Goal: Transaction & Acquisition: Obtain resource

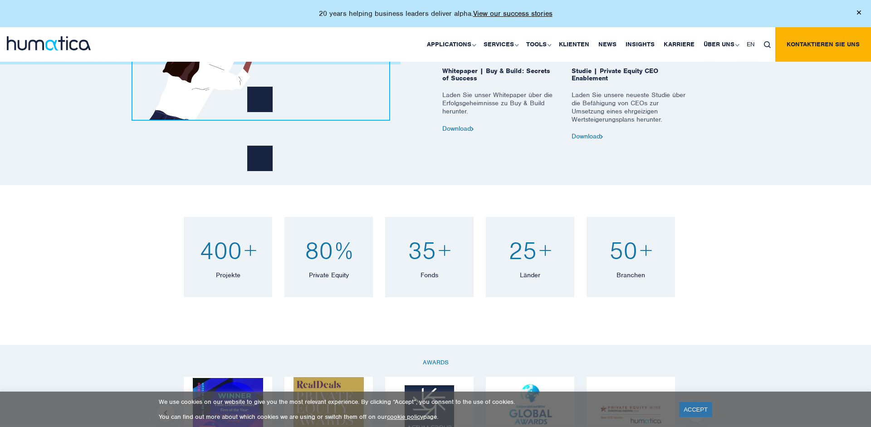
scroll to position [661, 0]
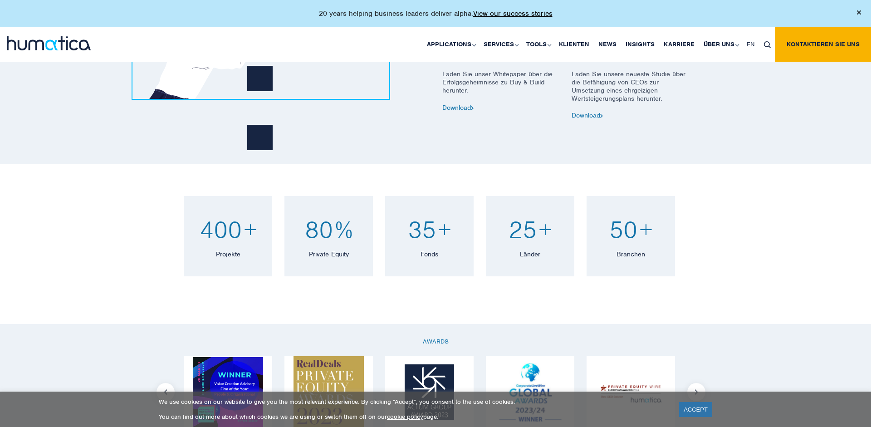
drag, startPoint x: 158, startPoint y: 197, endPoint x: 781, endPoint y: 268, distance: 627.3
click at [580, 268] on div "400 + Projekte Over 400 organizational effectiveness projects completed. 80 % P…" at bounding box center [435, 244] width 871 height 160
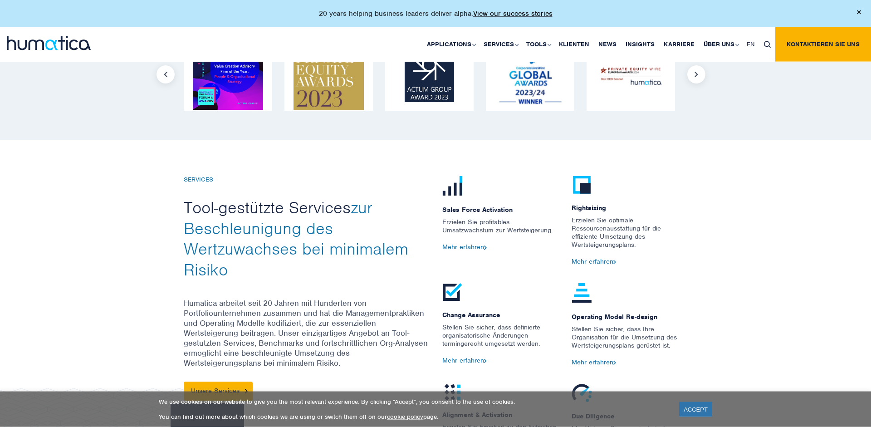
scroll to position [1078, 0]
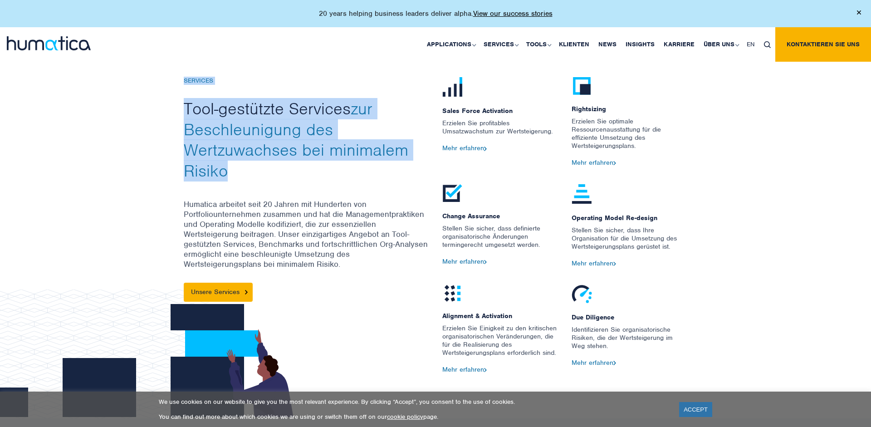
drag, startPoint x: 146, startPoint y: 127, endPoint x: 264, endPoint y: 178, distance: 128.0
click at [264, 178] on div "SERVICES Tool-gestützte Services zur Beschleunigung des Wertzuwachses bei minim…" at bounding box center [435, 247] width 871 height 341
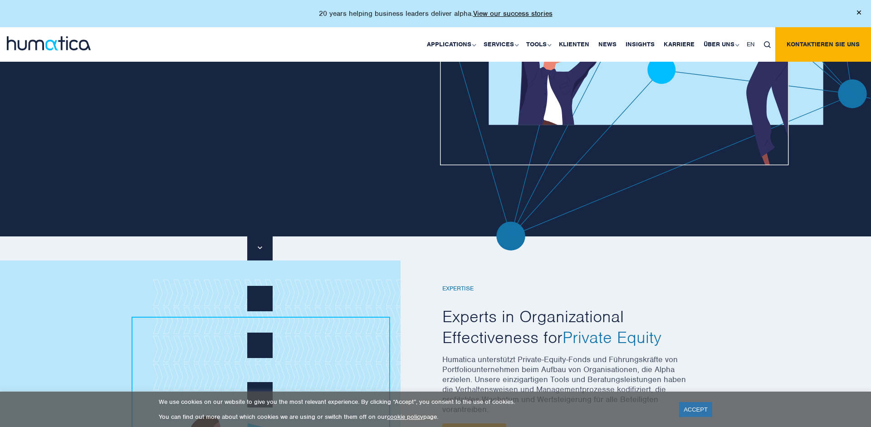
scroll to position [0, 0]
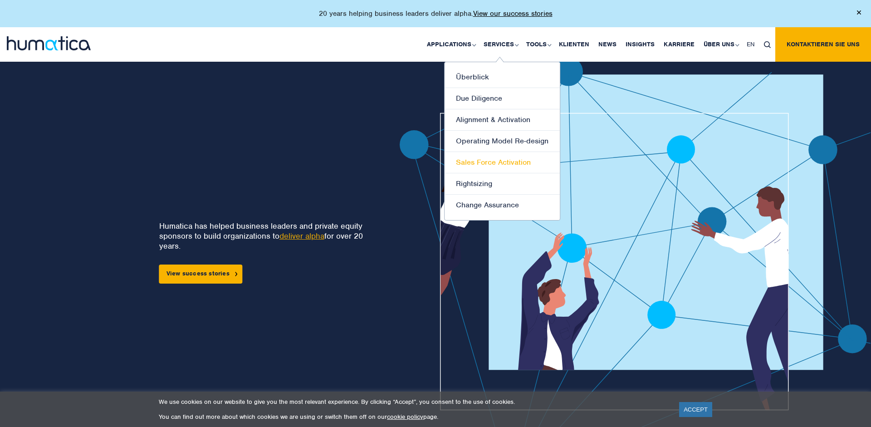
click at [479, 165] on link "Sales Force Activation" at bounding box center [501, 162] width 115 height 21
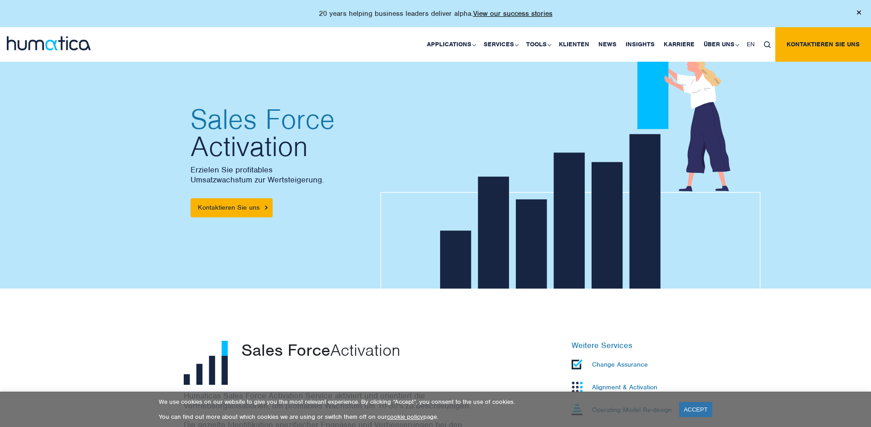
scroll to position [185, 0]
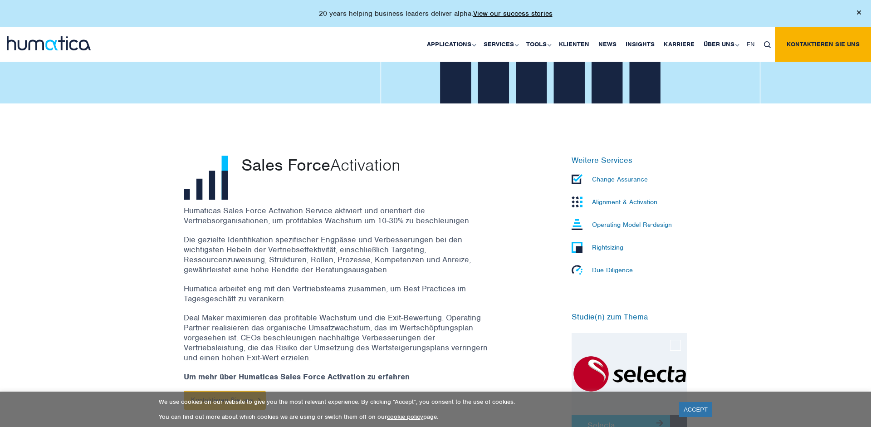
click at [254, 220] on p "Humaticas Sales Force Activation Service aktiviert und orientiert die Vertriebs…" at bounding box center [338, 215] width 308 height 20
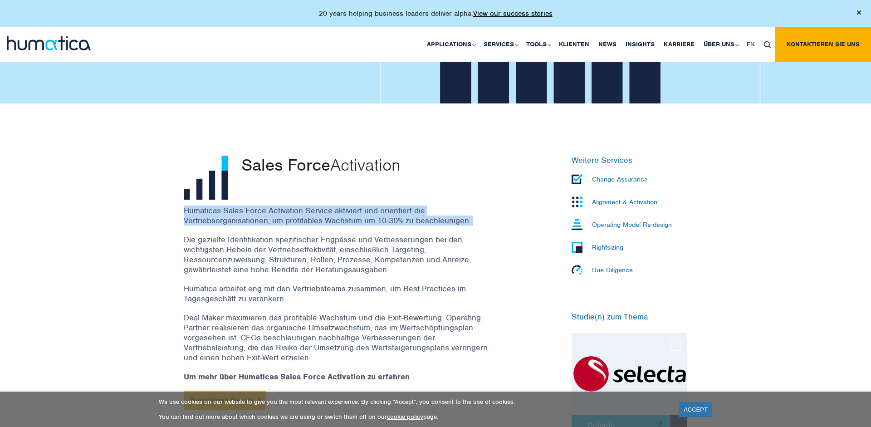
drag, startPoint x: 254, startPoint y: 220, endPoint x: 262, endPoint y: 253, distance: 34.4
click at [262, 253] on div "Humaticas Sales Force Activation Service aktiviert und orientiert die Vertriebs…" at bounding box center [349, 311] width 331 height 213
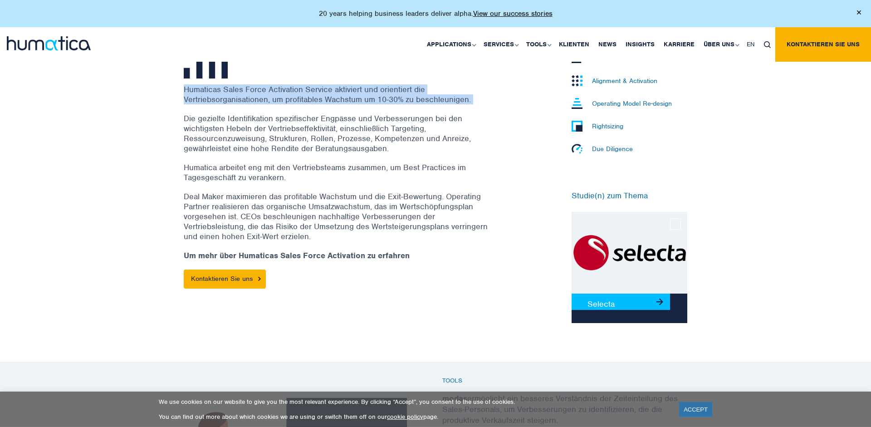
scroll to position [324, 0]
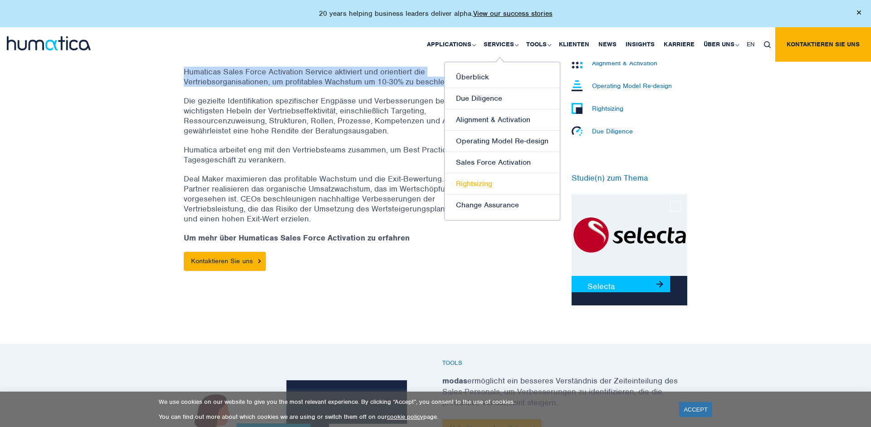
click at [468, 182] on link "Rightsizing" at bounding box center [501, 183] width 115 height 21
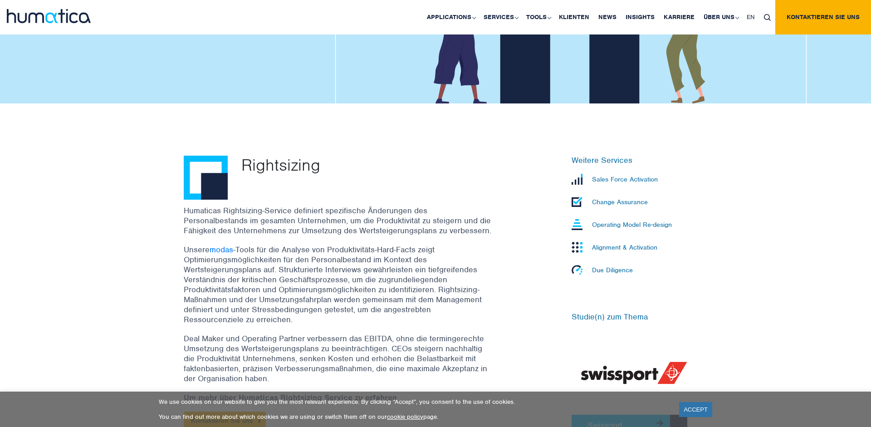
scroll to position [185, 0]
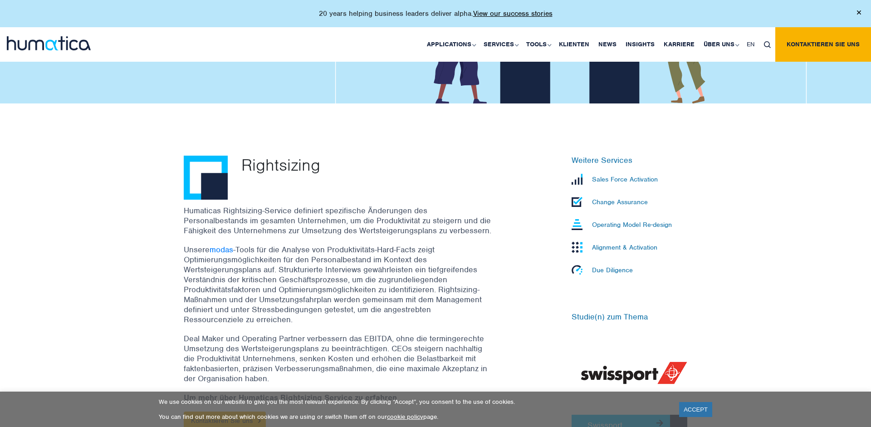
click at [195, 214] on p "Humaticas Rightsizing-Service definiert spezifische Änderungen des Personalbest…" at bounding box center [338, 220] width 308 height 30
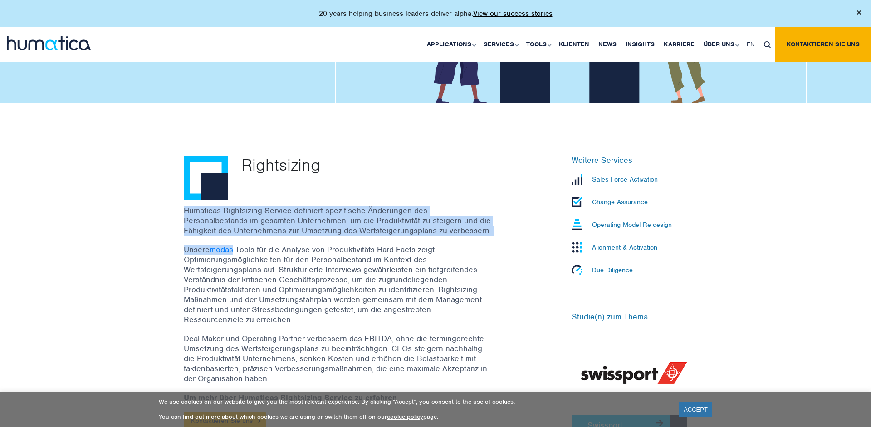
drag, startPoint x: 195, startPoint y: 214, endPoint x: 344, endPoint y: 268, distance: 159.0
click at [344, 268] on div "Humaticas Rightsizing-Service definiert spezifische Änderungen des Personalbest…" at bounding box center [349, 322] width 331 height 234
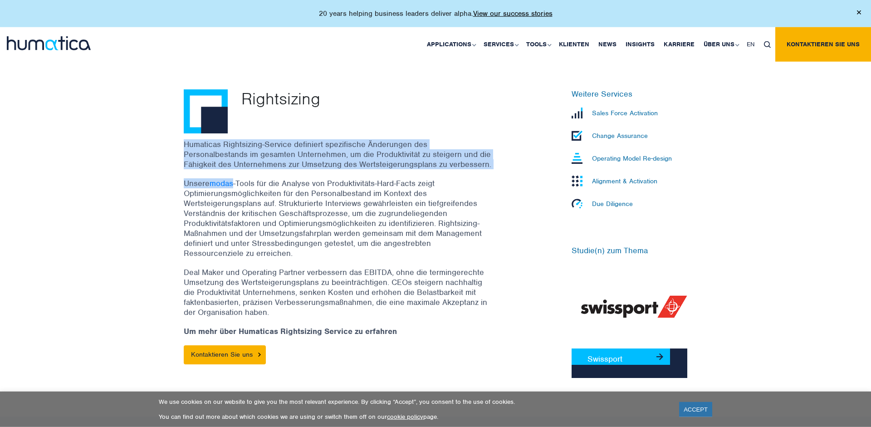
scroll to position [416, 0]
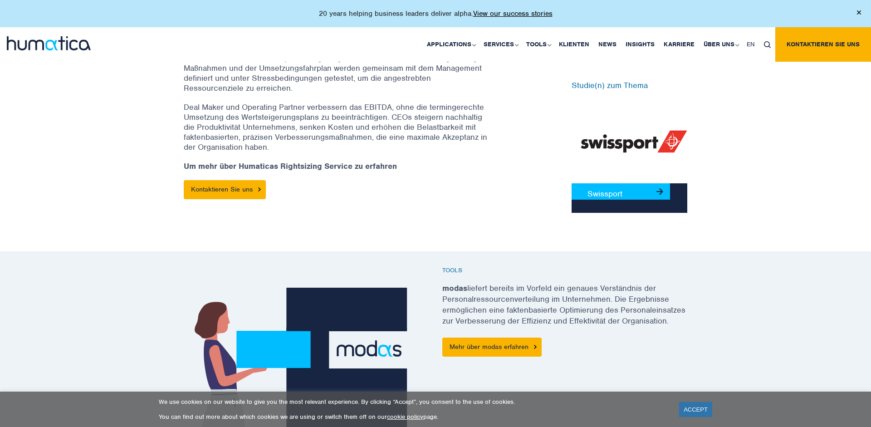
click at [246, 102] on div "Humaticas Rightsizing-Service definiert spezifische Änderungen des Personalbest…" at bounding box center [349, 91] width 331 height 234
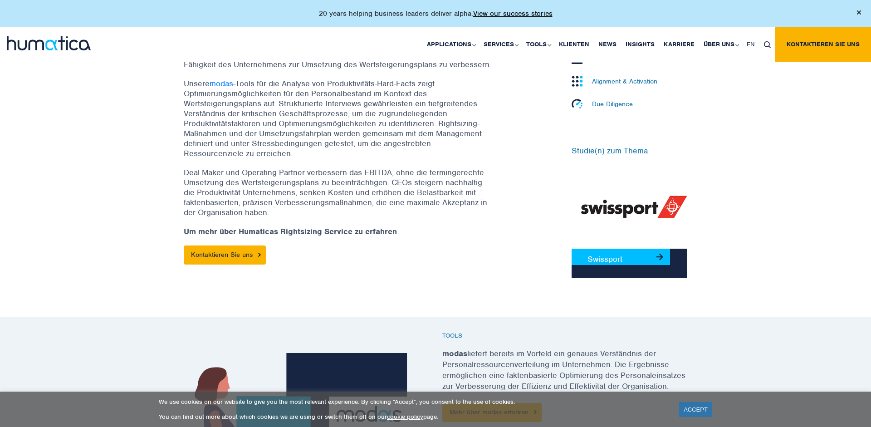
scroll to position [278, 0]
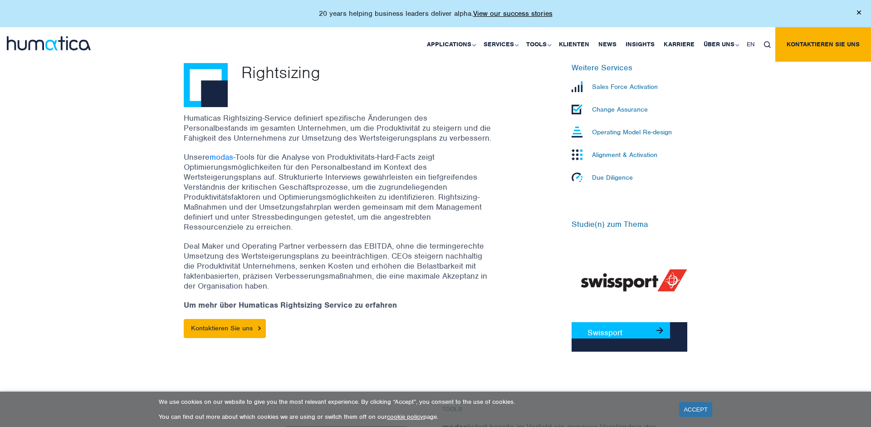
click at [220, 193] on p "Unsere modas -Tools für die Analyse von Produktivitäts-Hard-Facts zeigt Optimie…" at bounding box center [338, 192] width 308 height 80
click at [115, 161] on div "Rightsizing Humaticas Rightsizing-Service definiert spezifische Änderungen des …" at bounding box center [435, 200] width 871 height 379
click at [504, 273] on div "Humaticas Rightsizing-Service definiert spezifische Änderungen des Personalbest…" at bounding box center [349, 230] width 331 height 234
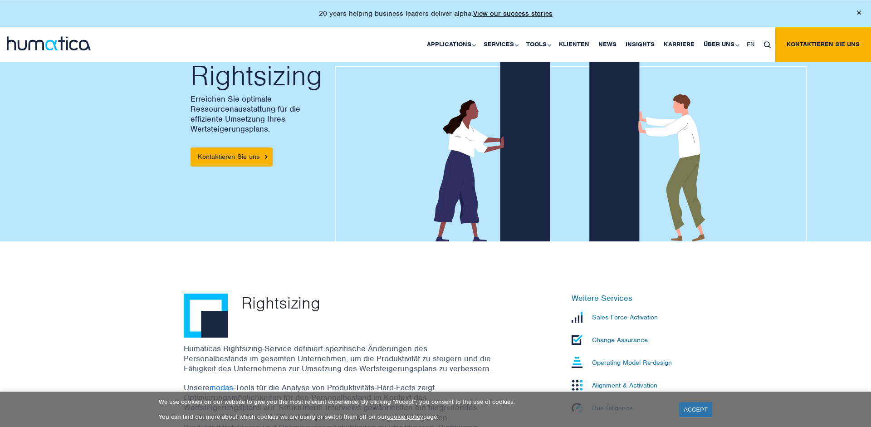
scroll to position [46, 0]
drag, startPoint x: 750, startPoint y: 271, endPoint x: 743, endPoint y: 276, distance: 8.2
click at [750, 272] on div "Rightsizing Humaticas Rightsizing-Service definiert spezifische Änderungen des …" at bounding box center [435, 431] width 871 height 379
click at [92, 268] on div "Rightsizing Humaticas Rightsizing-Service definiert spezifische Änderungen des …" at bounding box center [435, 431] width 871 height 379
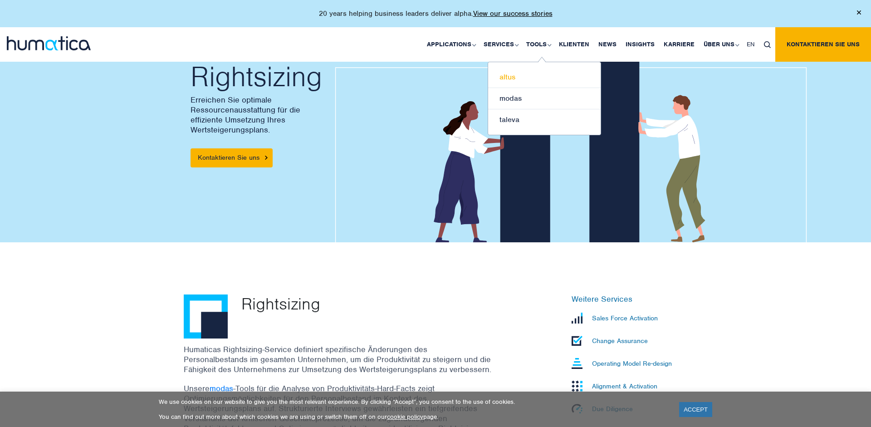
click at [517, 73] on link "altus" at bounding box center [544, 77] width 112 height 21
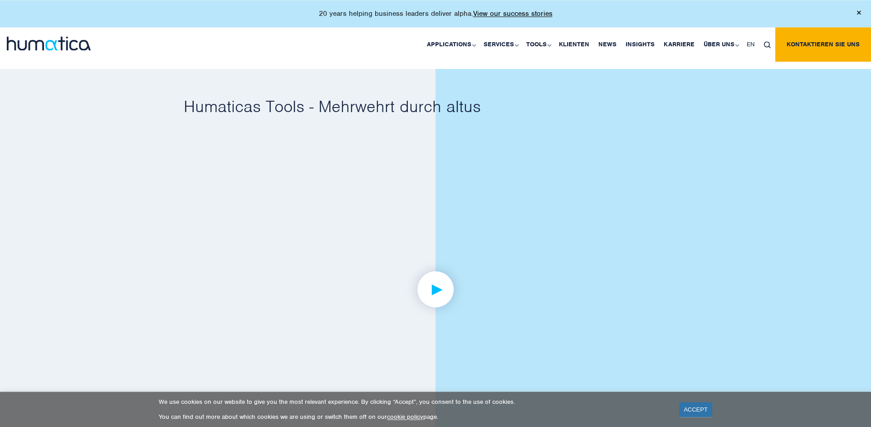
scroll to position [509, 0]
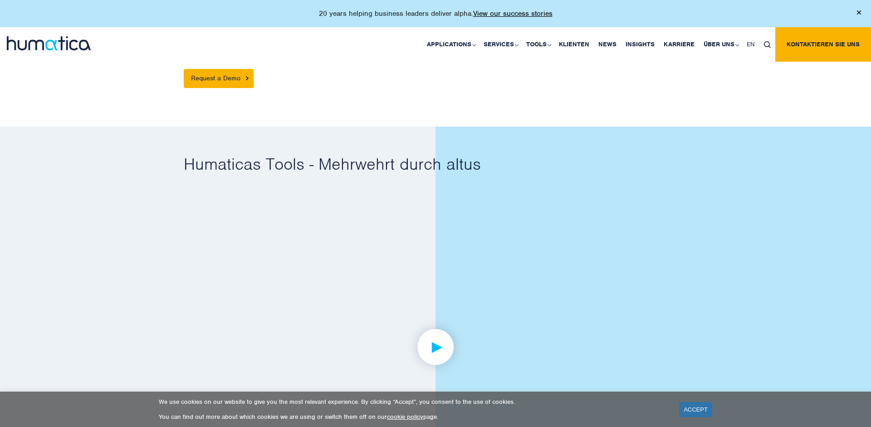
click at [263, 161] on h2 "Humaticas Tools - Mehrwehrt durch altus" at bounding box center [435, 164] width 503 height 21
click at [727, 197] on div at bounding box center [652, 319] width 435 height 384
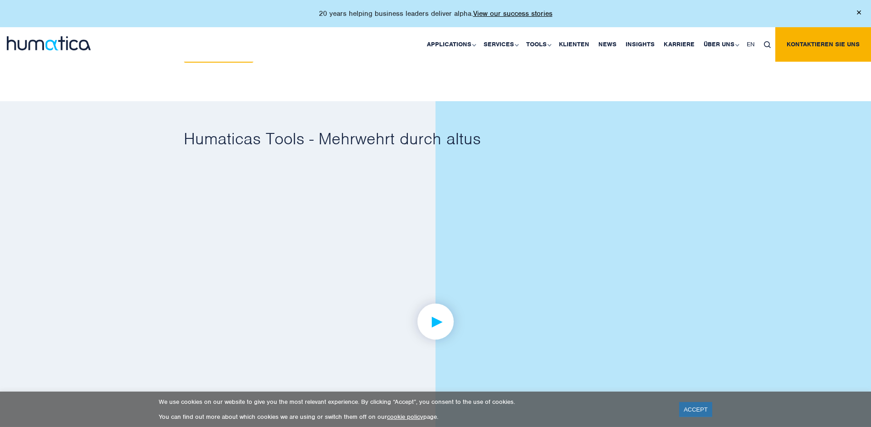
scroll to position [555, 0]
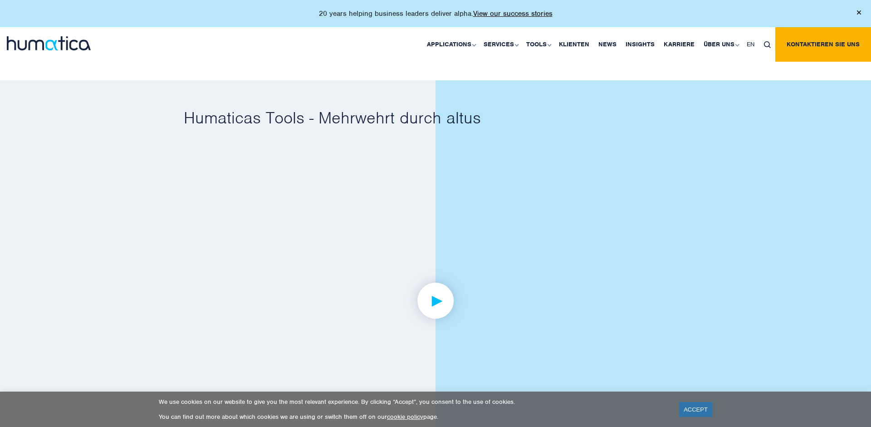
click at [428, 246] on link at bounding box center [435, 300] width 503 height 281
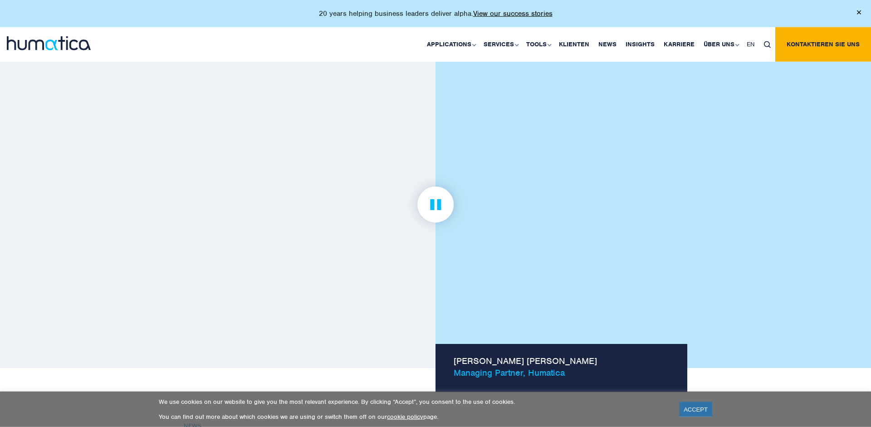
scroll to position [648, 0]
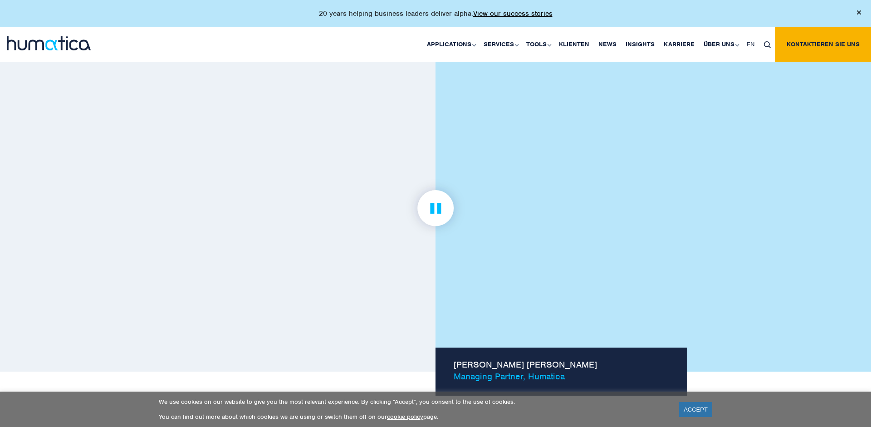
click at [295, 313] on link at bounding box center [435, 208] width 503 height 281
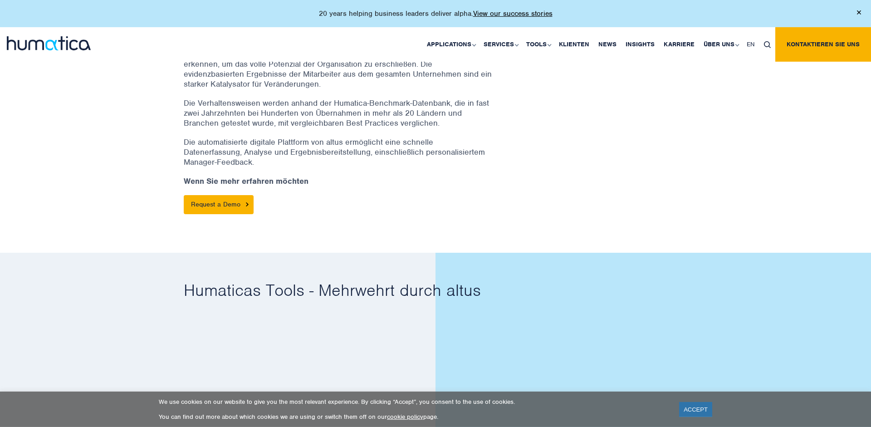
scroll to position [324, 0]
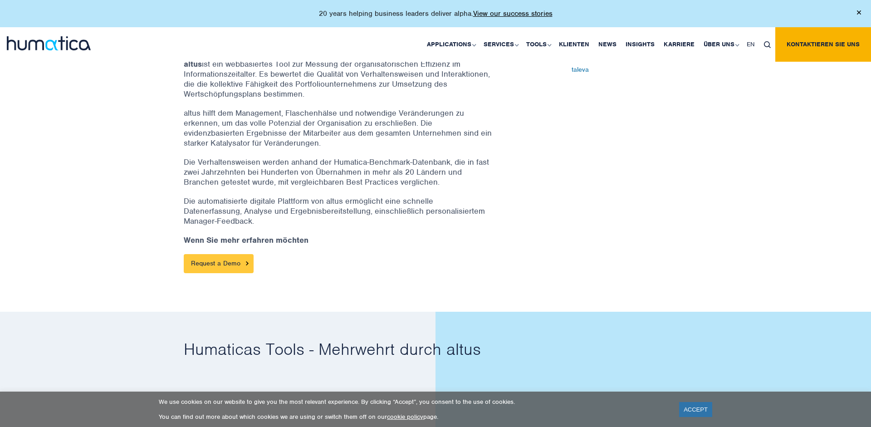
click at [218, 267] on link "Request a Demo" at bounding box center [219, 263] width 70 height 19
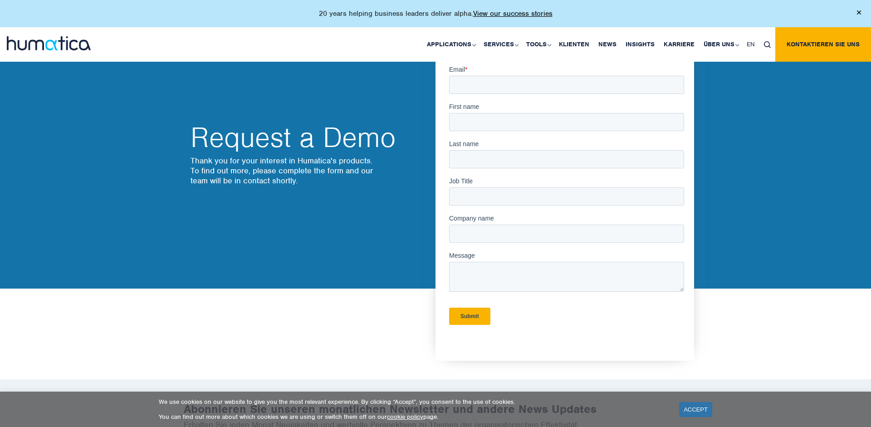
click at [257, 155] on div "Request a Demo Thank you for your interest in Humatica's products. To find out …" at bounding box center [312, 161] width 245 height 75
click at [255, 165] on p "Thank you for your interest in Humatica's products. To find out more, please co…" at bounding box center [308, 171] width 236 height 30
click at [790, 163] on div "Request a Demo Thank you for your interest in Humatica's products. To find out …" at bounding box center [435, 161] width 871 height 254
click at [261, 160] on p "Thank you for your interest in Humatica's products. To find out more, please co…" at bounding box center [308, 171] width 236 height 30
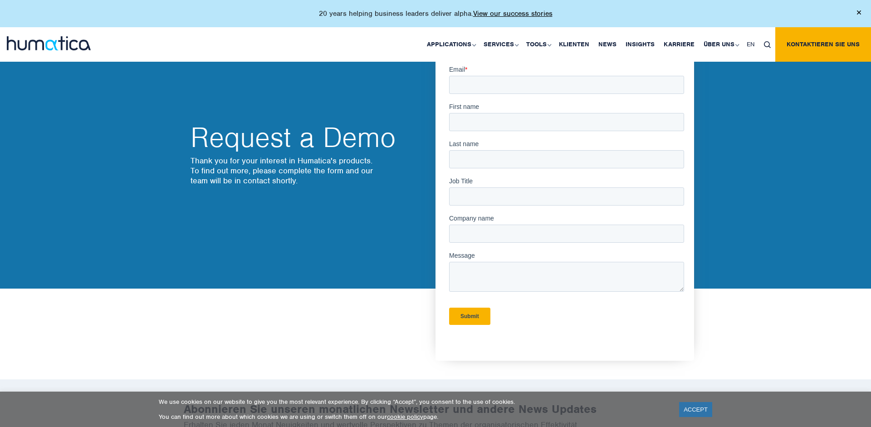
drag, startPoint x: 261, startPoint y: 160, endPoint x: 269, endPoint y: 190, distance: 31.6
click at [269, 190] on div "Request a Demo Thank you for your interest in Humatica's products. To find out …" at bounding box center [312, 161] width 245 height 75
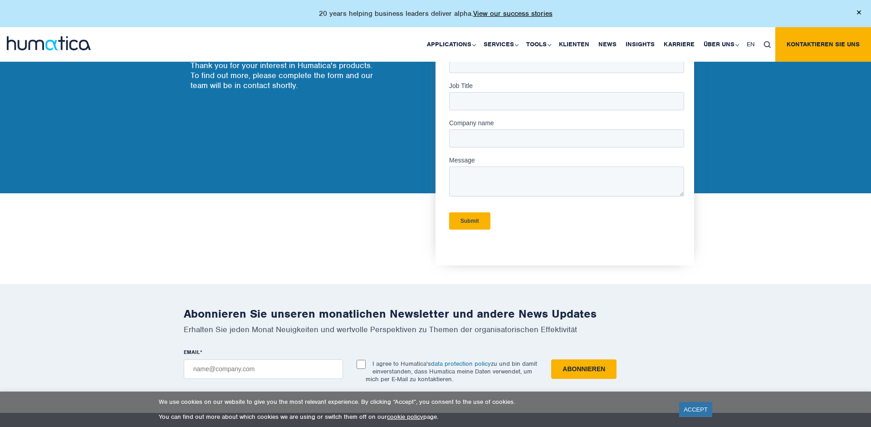
scroll to position [46, 0]
